Goal: Transaction & Acquisition: Download file/media

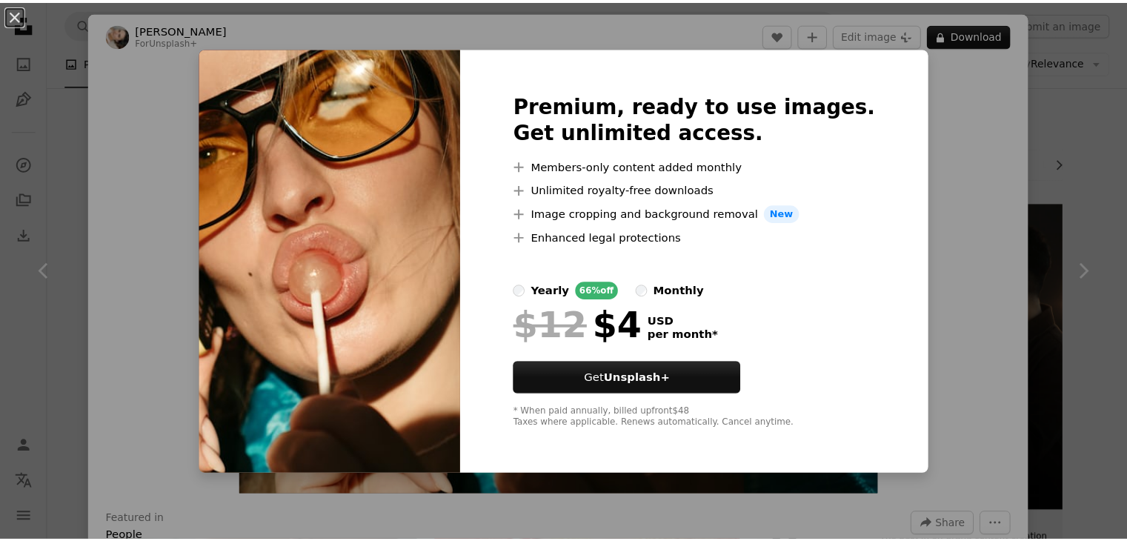
scroll to position [5583, 0]
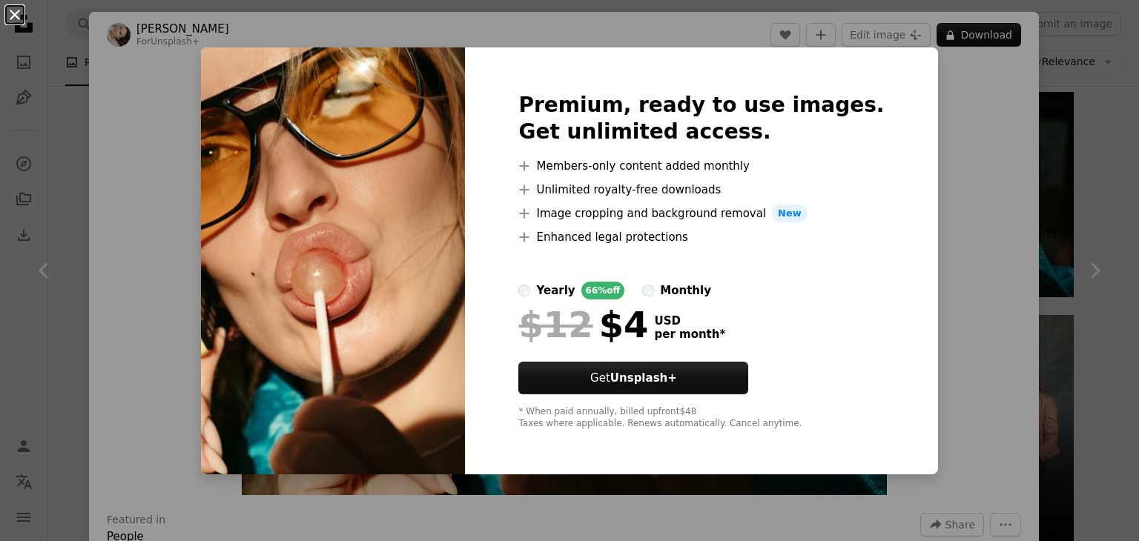
click at [14, 19] on button "An X shape" at bounding box center [15, 15] width 18 height 18
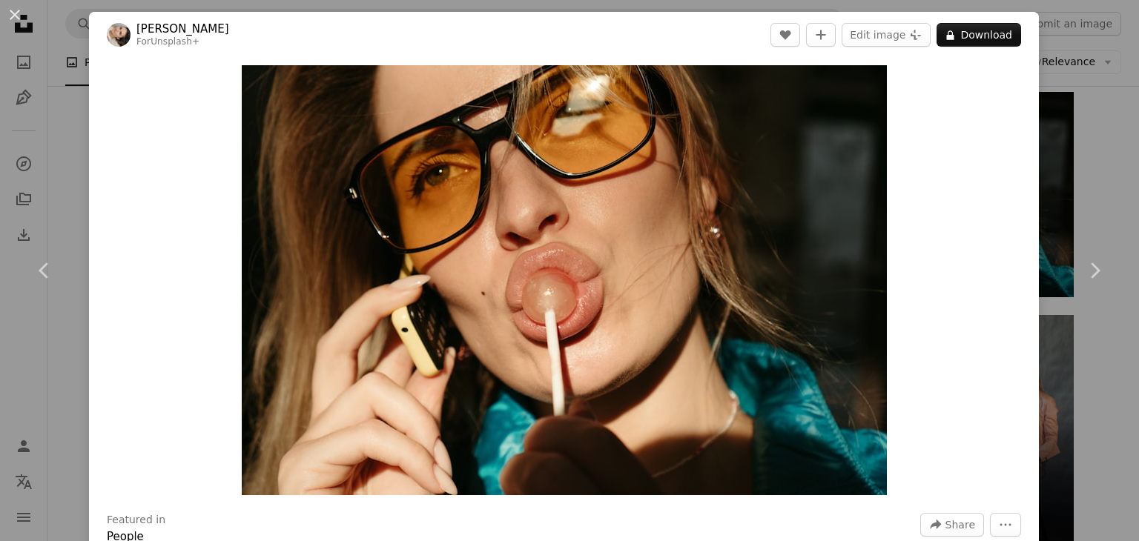
click at [14, 19] on button "An X shape" at bounding box center [15, 15] width 18 height 18
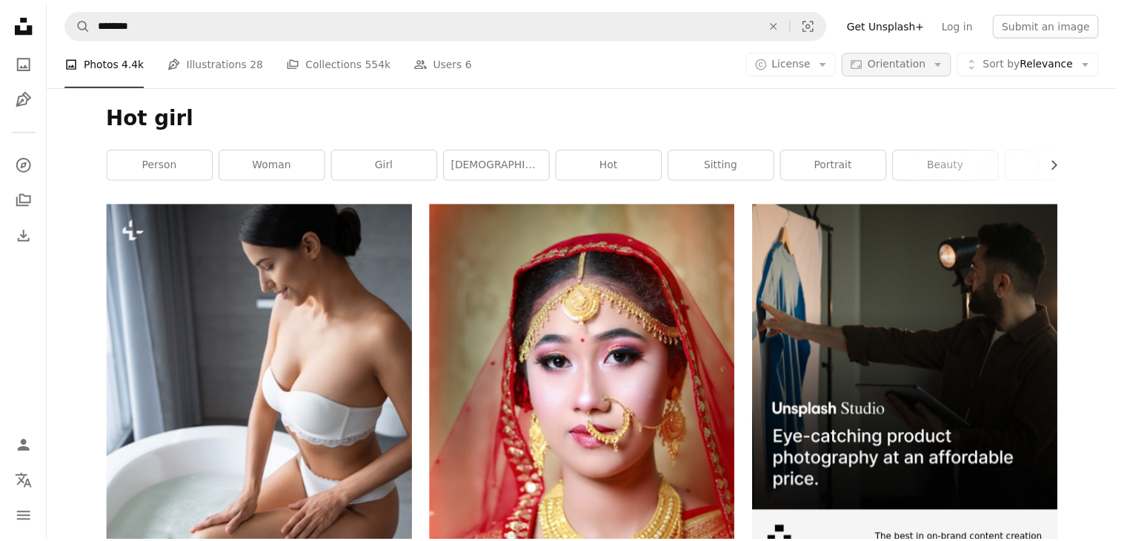
scroll to position [7226, 0]
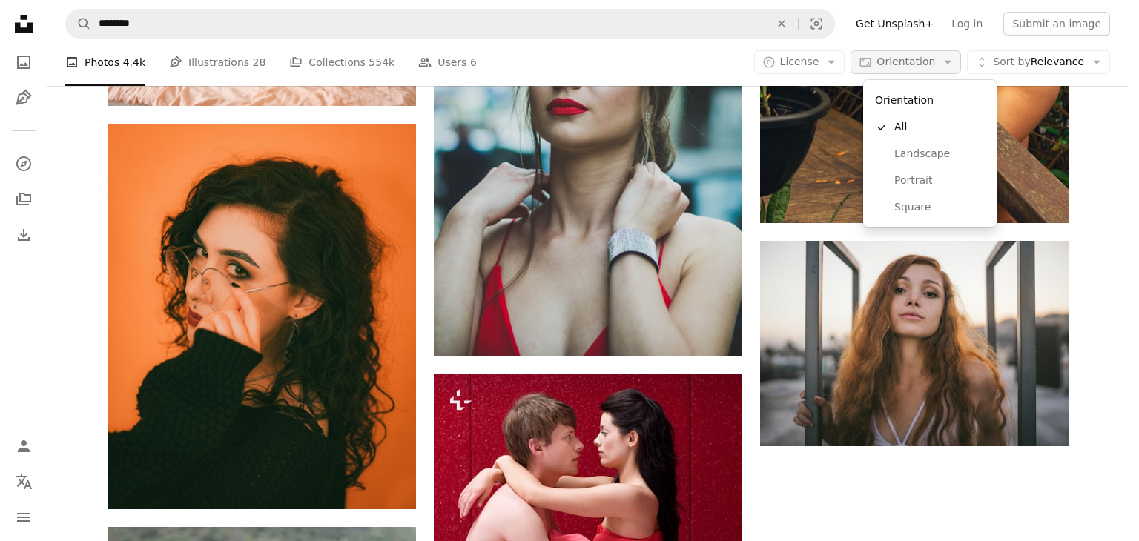
click at [928, 60] on span "Orientation" at bounding box center [905, 62] width 59 height 12
click at [920, 159] on span "Landscape" at bounding box center [939, 154] width 90 height 15
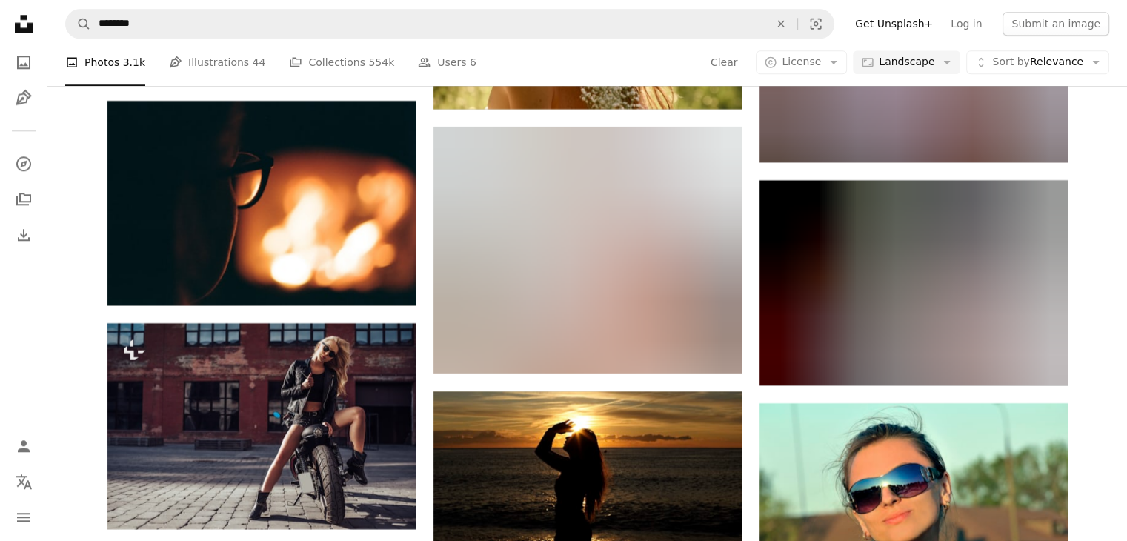
scroll to position [7297, 0]
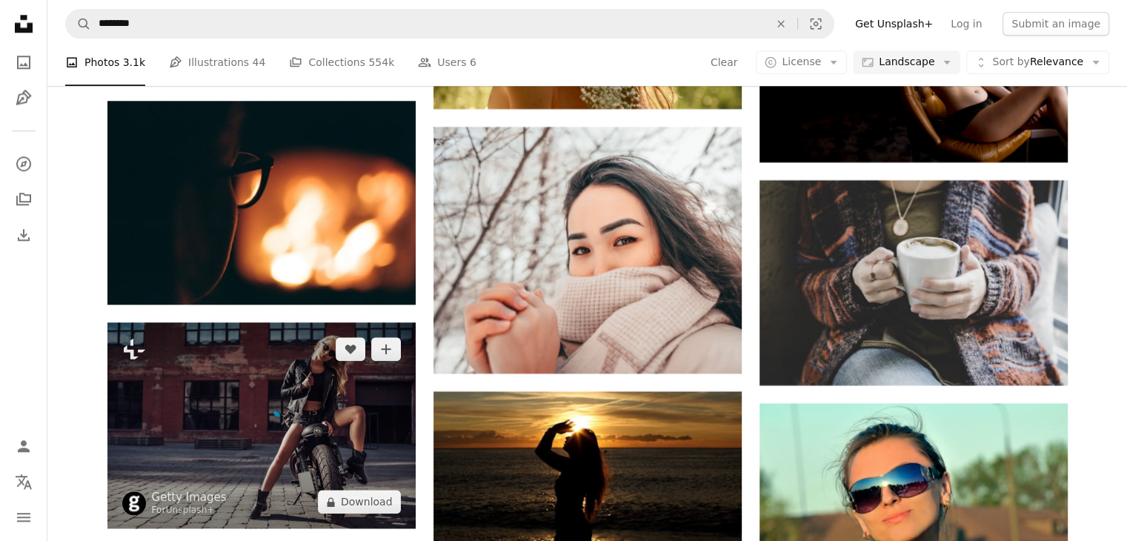
click at [251, 357] on img at bounding box center [261, 425] width 308 height 206
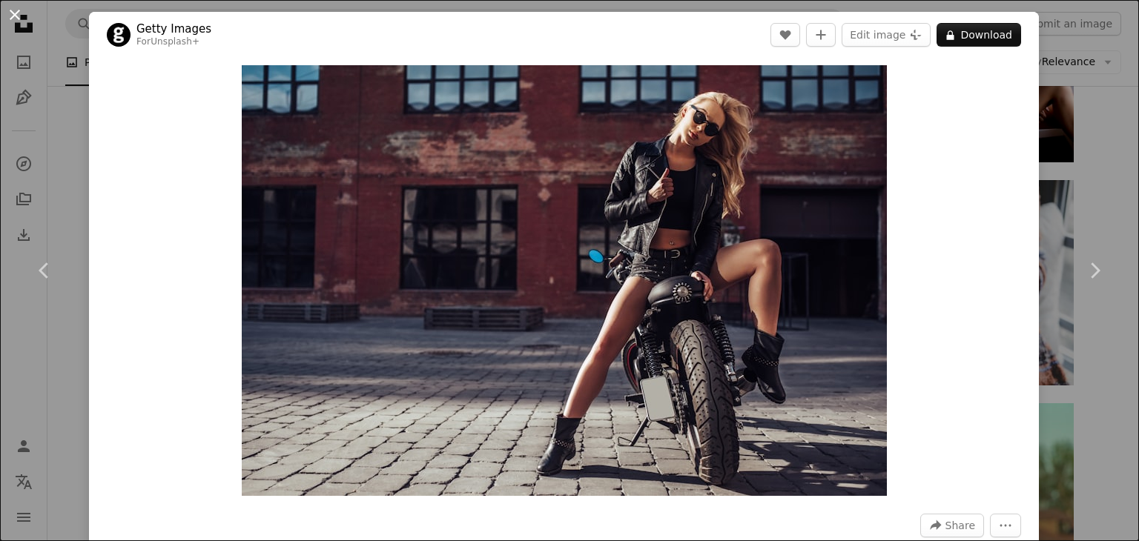
click at [15, 16] on button "An X shape" at bounding box center [15, 15] width 18 height 18
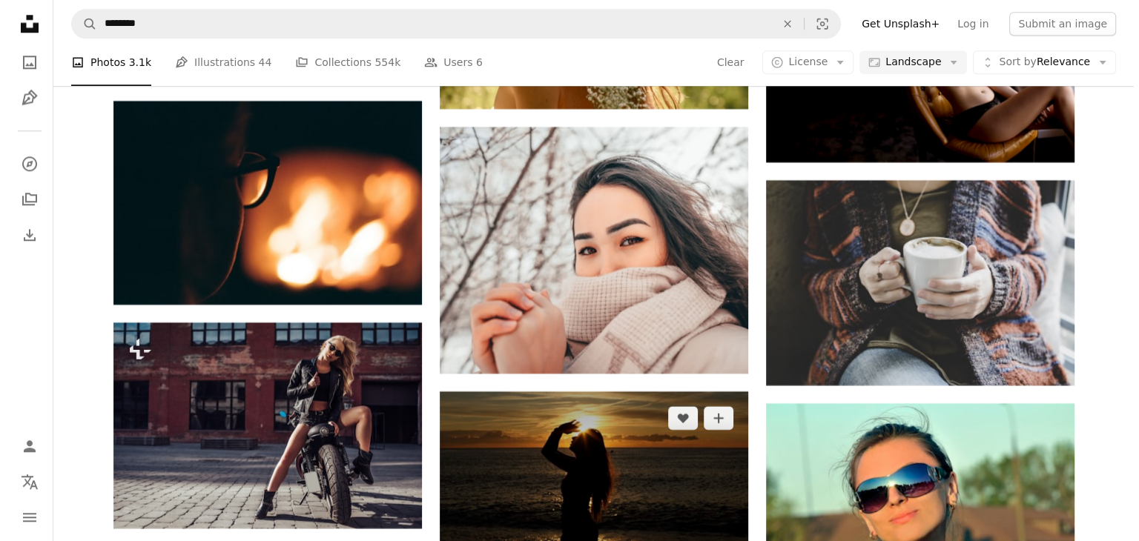
scroll to position [14146, 0]
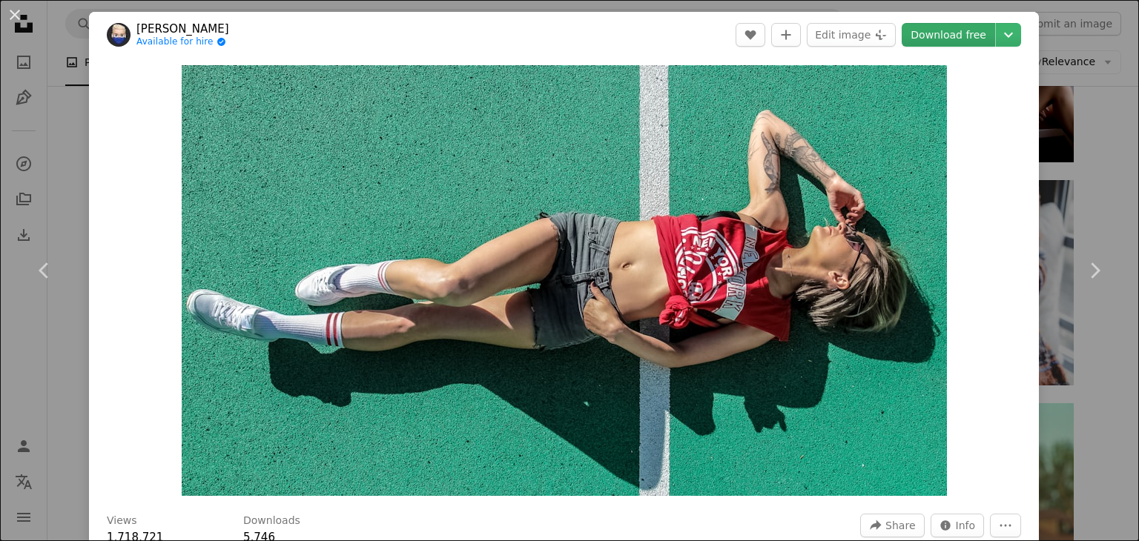
click at [943, 39] on link "Download free" at bounding box center [947, 35] width 93 height 24
